Goal: Task Accomplishment & Management: Manage account settings

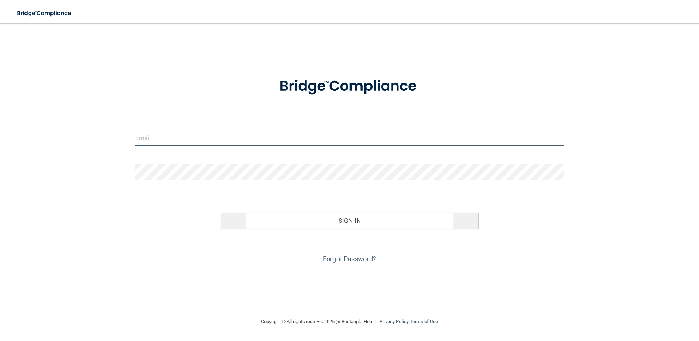
type input "[PERSON_NAME][EMAIL_ADDRESS][DOMAIN_NAME]"
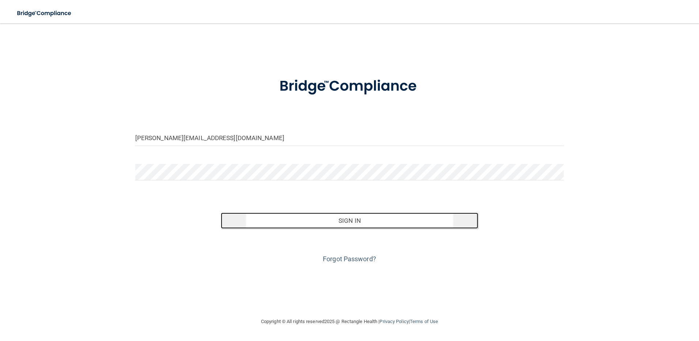
click at [340, 222] on button "Sign In" at bounding box center [349, 220] width 257 height 16
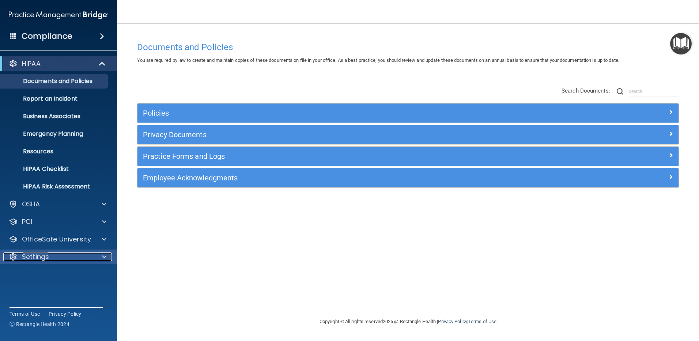
click at [40, 257] on p "Settings" at bounding box center [35, 256] width 27 height 9
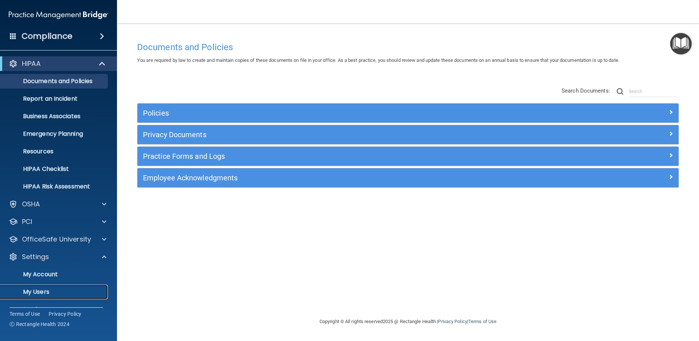
click at [37, 290] on p "My Users" at bounding box center [55, 291] width 100 height 7
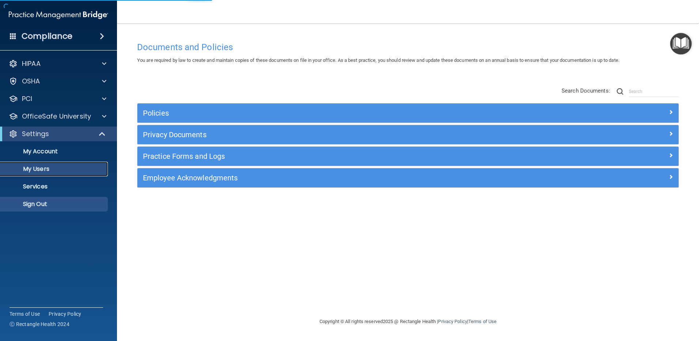
select select "20"
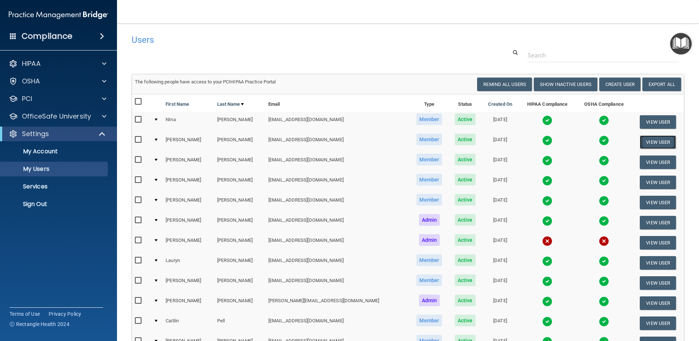
click at [653, 142] on button "View User" at bounding box center [658, 142] width 36 height 14
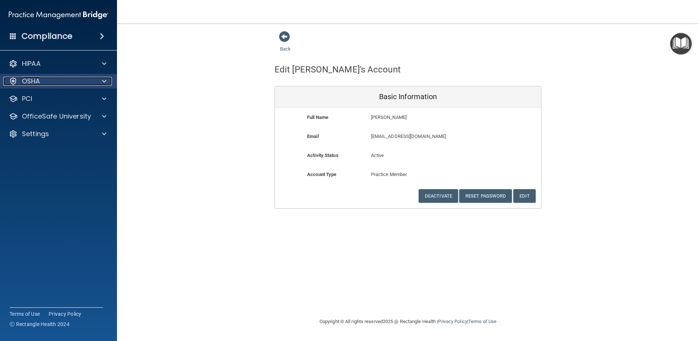
click at [35, 81] on p "OSHA" at bounding box center [31, 81] width 18 height 9
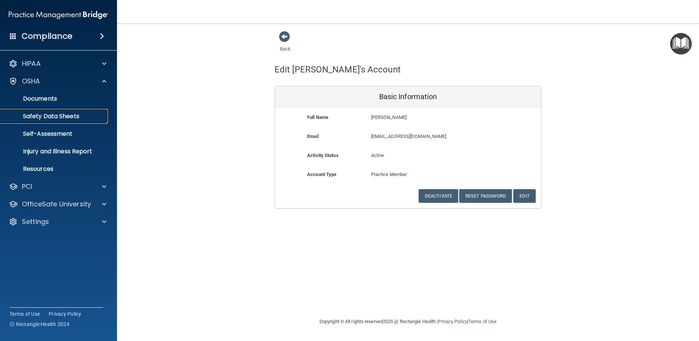
click at [58, 118] on p "Safety Data Sheets" at bounding box center [55, 116] width 100 height 7
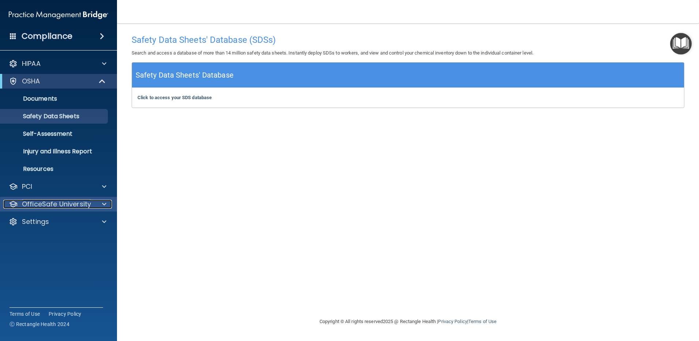
click at [103, 204] on span at bounding box center [104, 204] width 4 height 9
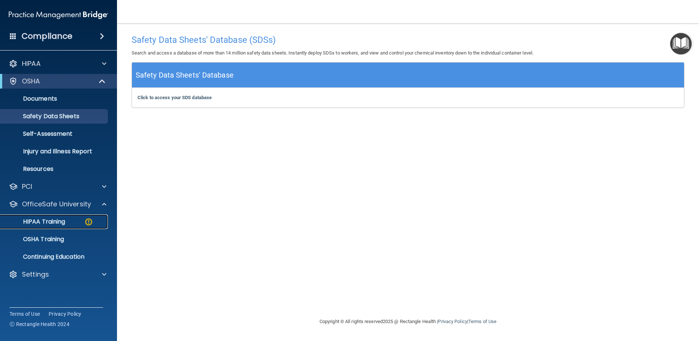
click at [88, 223] on img at bounding box center [88, 221] width 9 height 9
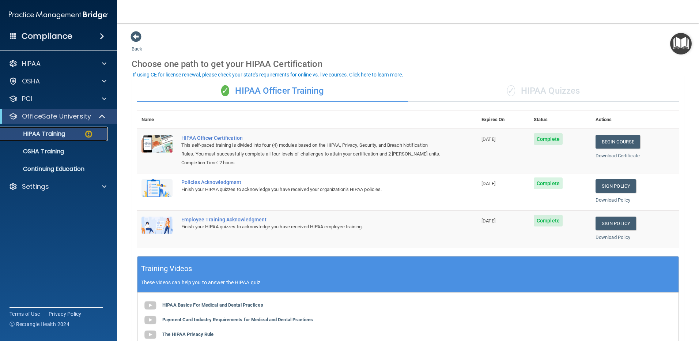
click at [90, 132] on img at bounding box center [88, 133] width 9 height 9
click at [42, 153] on p "OSHA Training" at bounding box center [34, 151] width 59 height 7
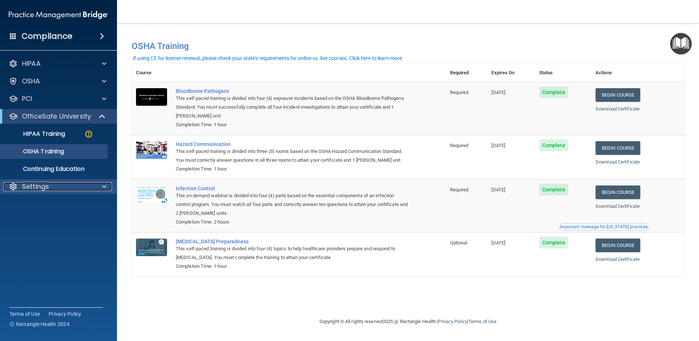
click at [29, 188] on p "Settings" at bounding box center [35, 186] width 27 height 9
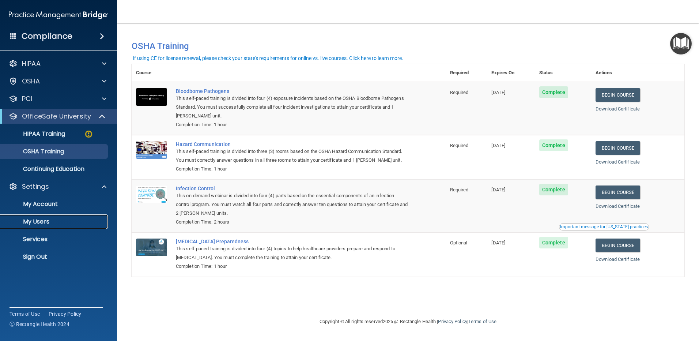
click at [40, 222] on p "My Users" at bounding box center [55, 221] width 100 height 7
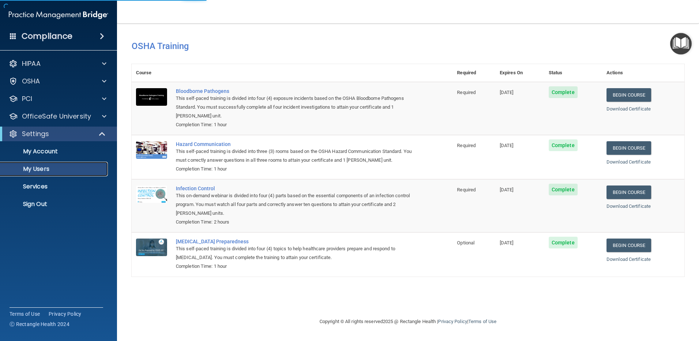
select select "20"
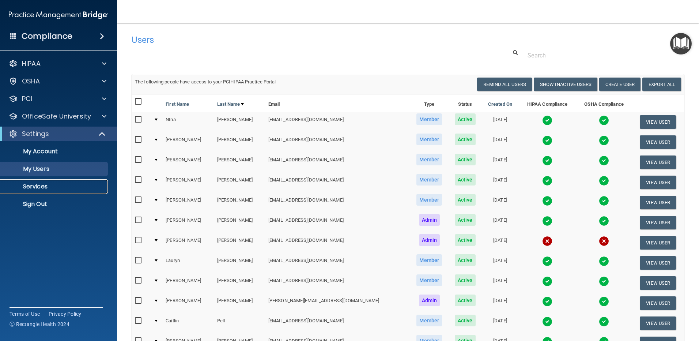
click at [41, 185] on p "Services" at bounding box center [55, 186] width 100 height 7
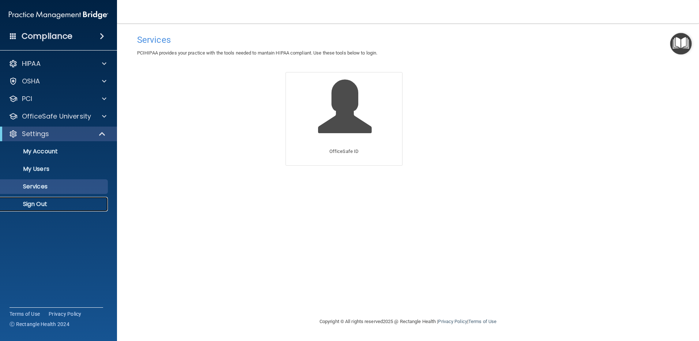
click at [34, 202] on p "Sign Out" at bounding box center [55, 203] width 100 height 7
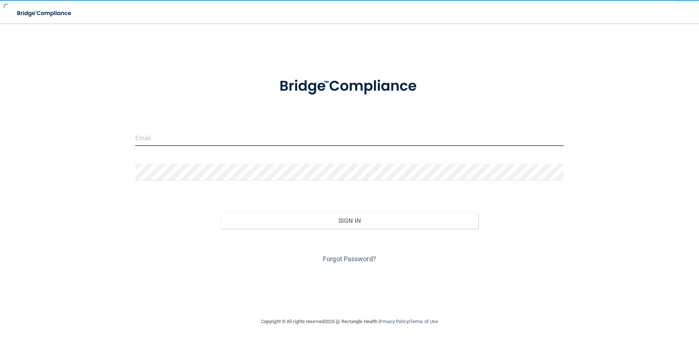
type input "[PERSON_NAME][EMAIL_ADDRESS][DOMAIN_NAME]"
